Goal: Transaction & Acquisition: Book appointment/travel/reservation

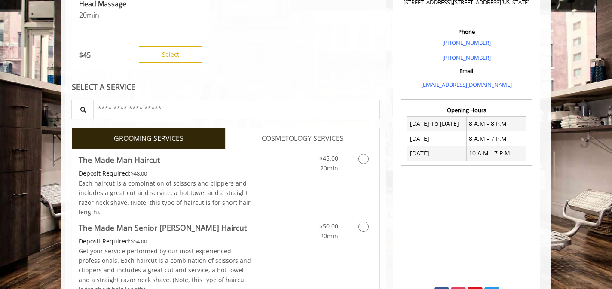
scroll to position [232, 0]
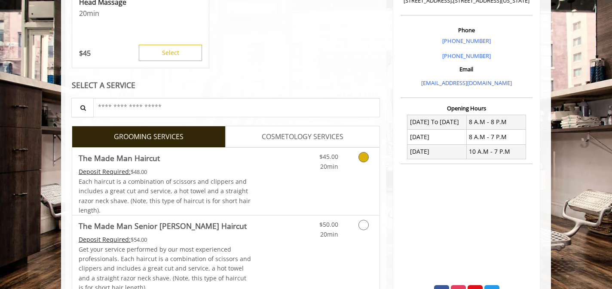
click at [366, 155] on icon "Grooming services" at bounding box center [363, 157] width 10 height 10
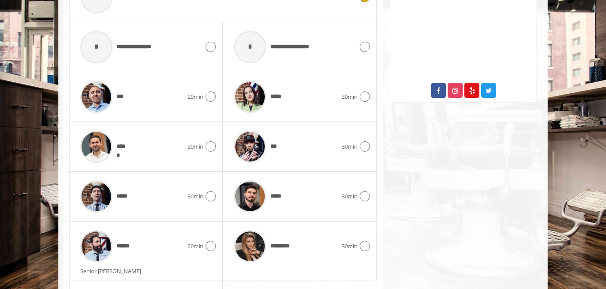
scroll to position [436, 0]
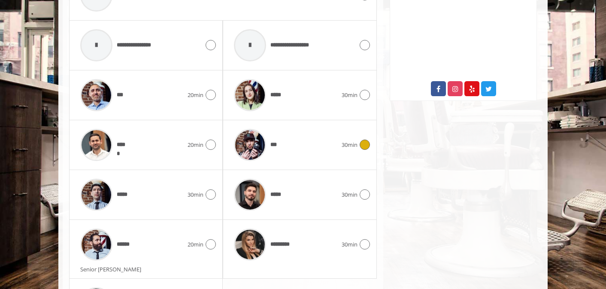
click at [366, 143] on icon at bounding box center [365, 145] width 10 height 10
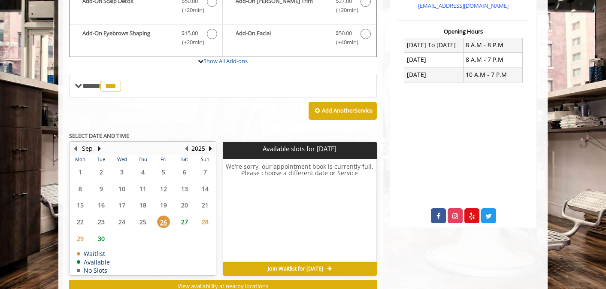
scroll to position [317, 0]
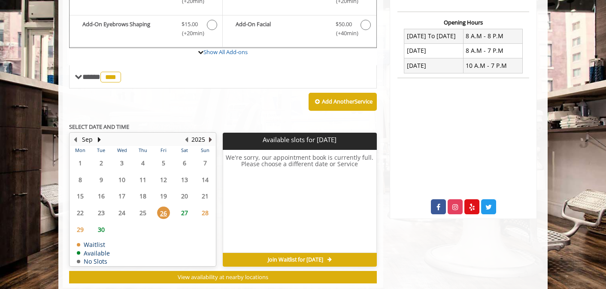
click at [209, 138] on button "Next Year" at bounding box center [210, 139] width 7 height 9
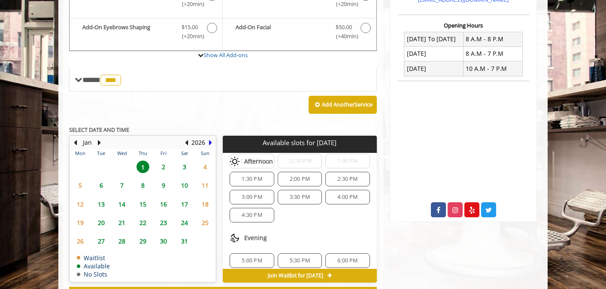
scroll to position [104, 0]
click at [307, 184] on div "2:00 PM" at bounding box center [300, 180] width 44 height 15
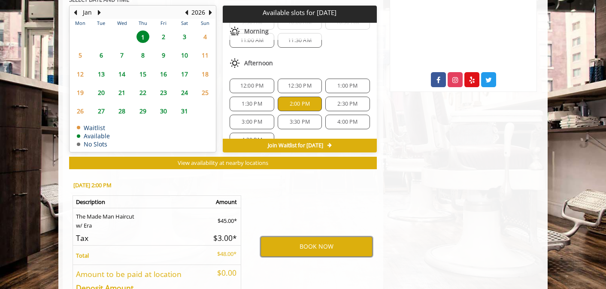
scroll to position [431, 0]
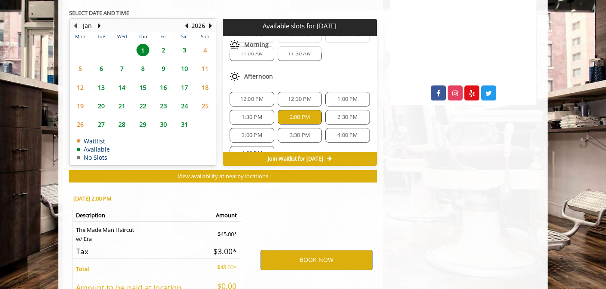
click at [76, 27] on button "Previous Month" at bounding box center [75, 25] width 7 height 9
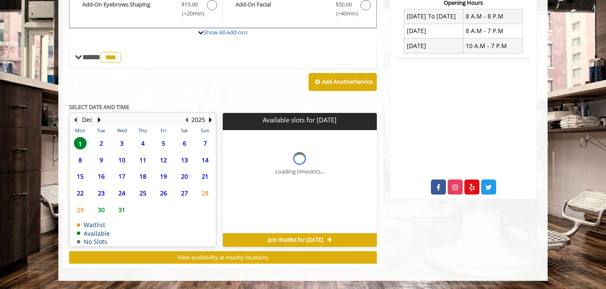
scroll to position [0, 0]
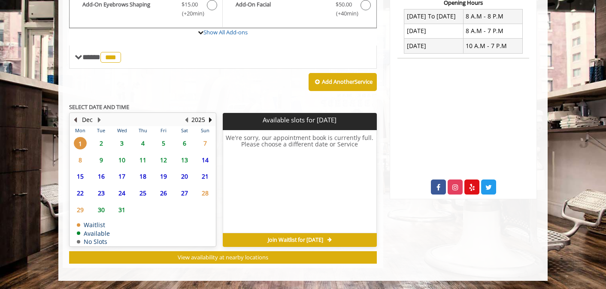
click at [76, 118] on button "Previous Month" at bounding box center [75, 119] width 7 height 9
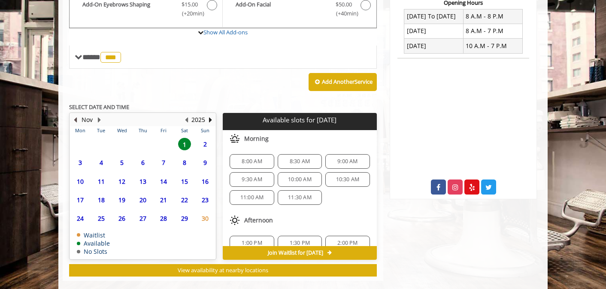
scroll to position [350, 0]
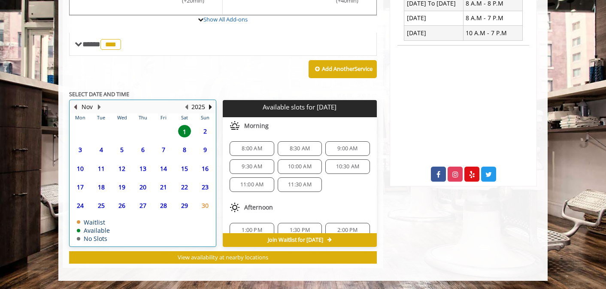
click at [76, 118] on th "Mon" at bounding box center [80, 117] width 21 height 9
click at [77, 109] on button "Previous Month" at bounding box center [75, 106] width 7 height 9
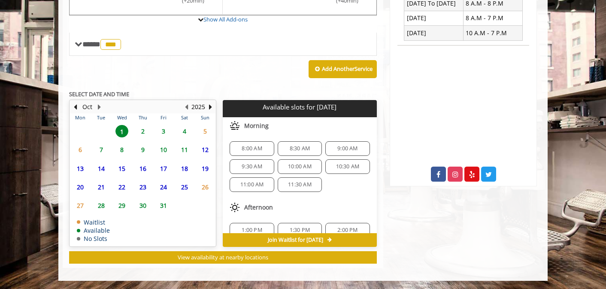
click at [145, 132] on span "2" at bounding box center [143, 131] width 13 height 12
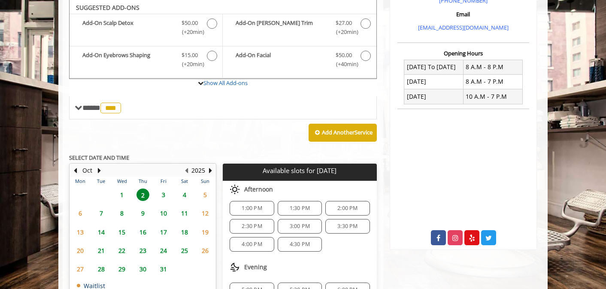
scroll to position [86, 0]
click at [341, 203] on div "2:00 PM" at bounding box center [348, 208] width 44 height 15
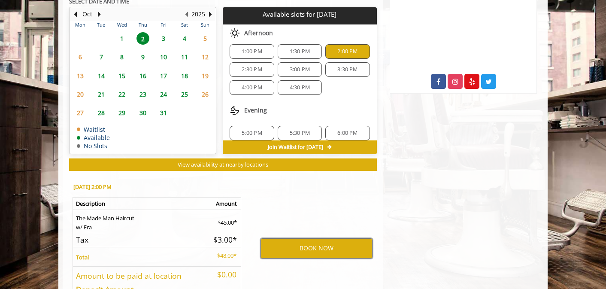
scroll to position [441, 0]
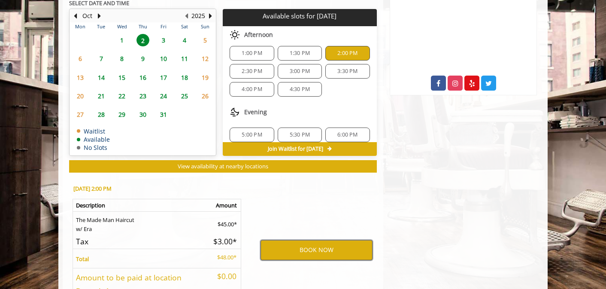
click at [328, 250] on button "BOOK NOW" at bounding box center [317, 250] width 112 height 20
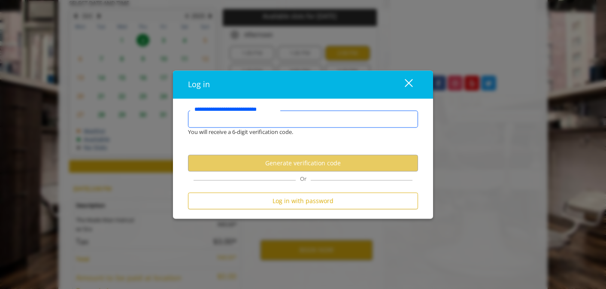
click at [320, 123] on input "**********" at bounding box center [303, 119] width 230 height 17
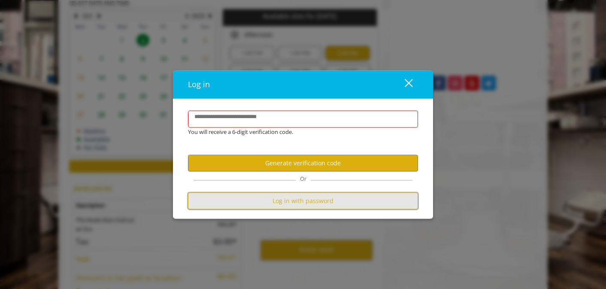
click at [316, 204] on button "Log in with password" at bounding box center [303, 201] width 230 height 17
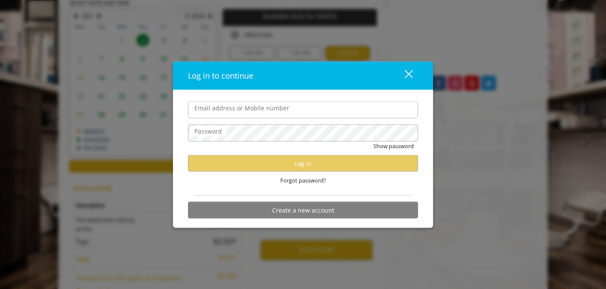
click at [292, 117] on input "Email address or Mobile number" at bounding box center [303, 109] width 230 height 17
click at [406, 71] on div "close dialog" at bounding box center [409, 74] width 8 height 8
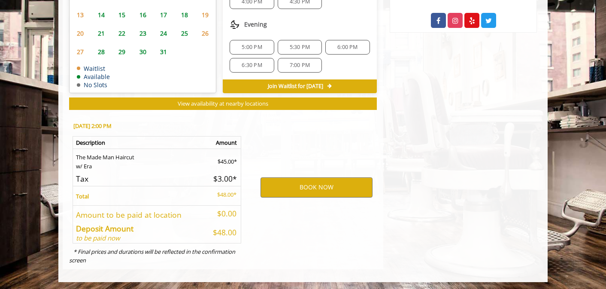
scroll to position [505, 0]
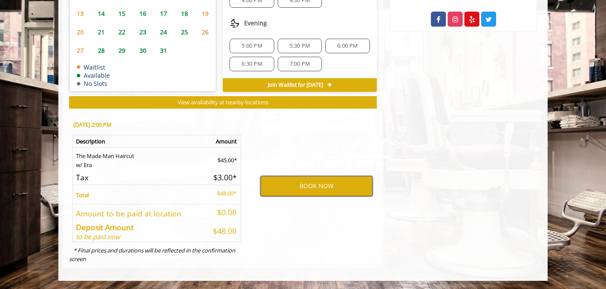
click at [305, 187] on button "BOOK NOW" at bounding box center [317, 186] width 112 height 20
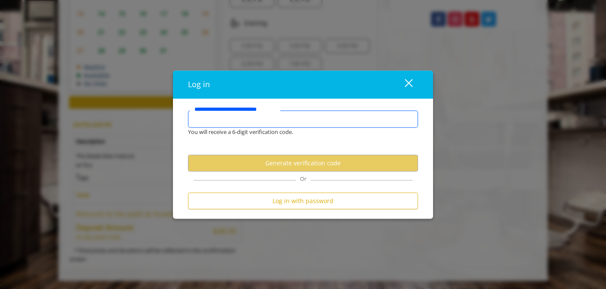
click at [302, 127] on input "**********" at bounding box center [303, 119] width 230 height 17
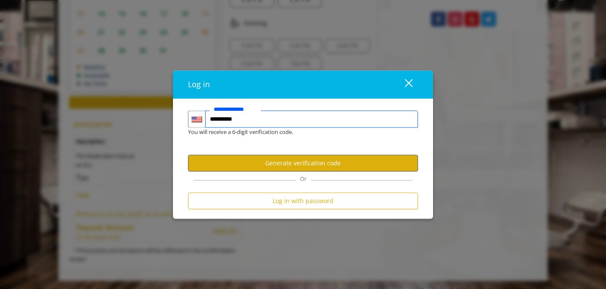
type input "**********"
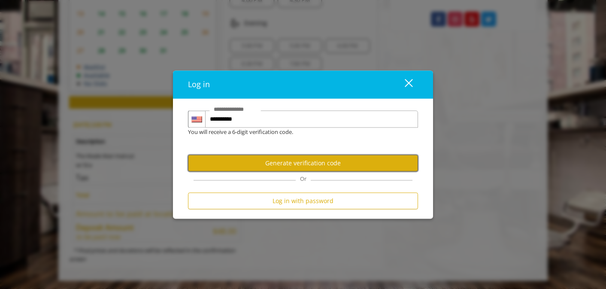
click at [305, 165] on button "Generate verification code" at bounding box center [303, 163] width 230 height 17
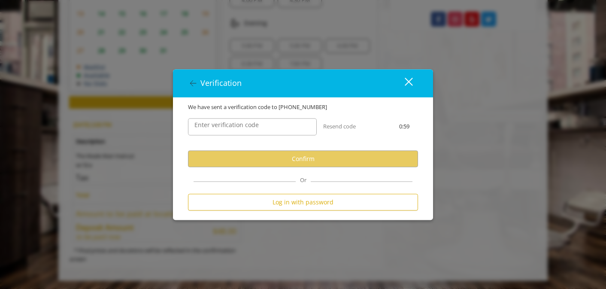
scroll to position [0, 0]
click at [279, 129] on input "Enter verification code" at bounding box center [252, 127] width 129 height 17
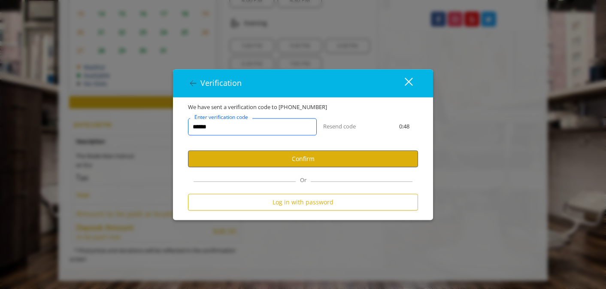
type input "******"
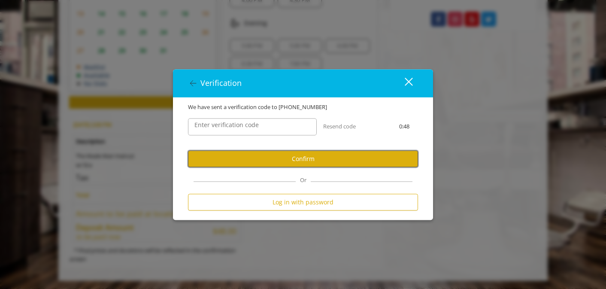
click at [264, 165] on button "Confirm" at bounding box center [303, 159] width 230 height 17
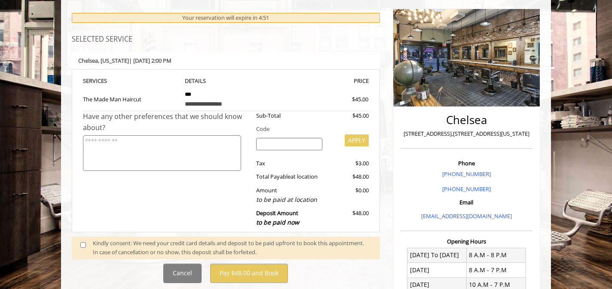
scroll to position [102, 0]
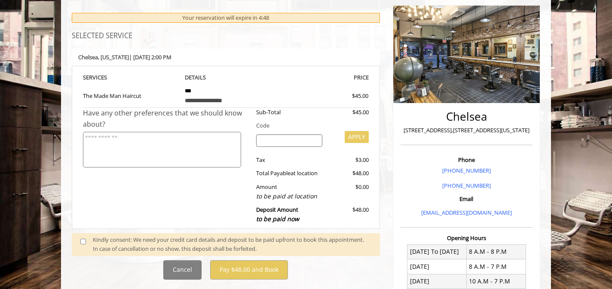
click at [79, 239] on span at bounding box center [86, 244] width 25 height 18
click at [86, 245] on span at bounding box center [86, 244] width 25 height 18
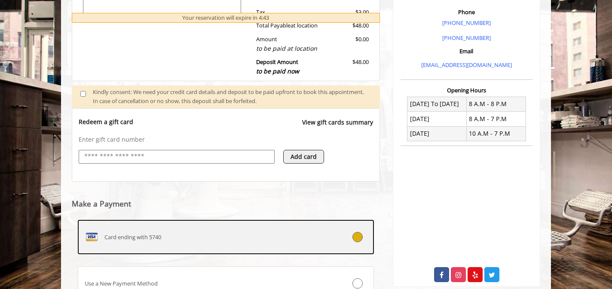
scroll to position [324, 0]
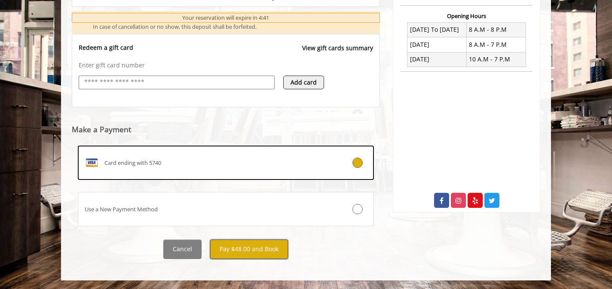
click at [246, 243] on button "Pay $48.00 and Book" at bounding box center [249, 249] width 78 height 19
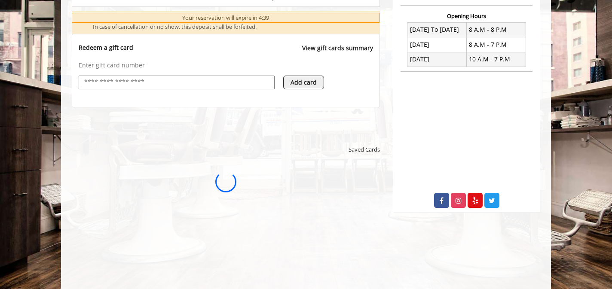
scroll to position [0, 0]
